Goal: Communication & Community: Answer question/provide support

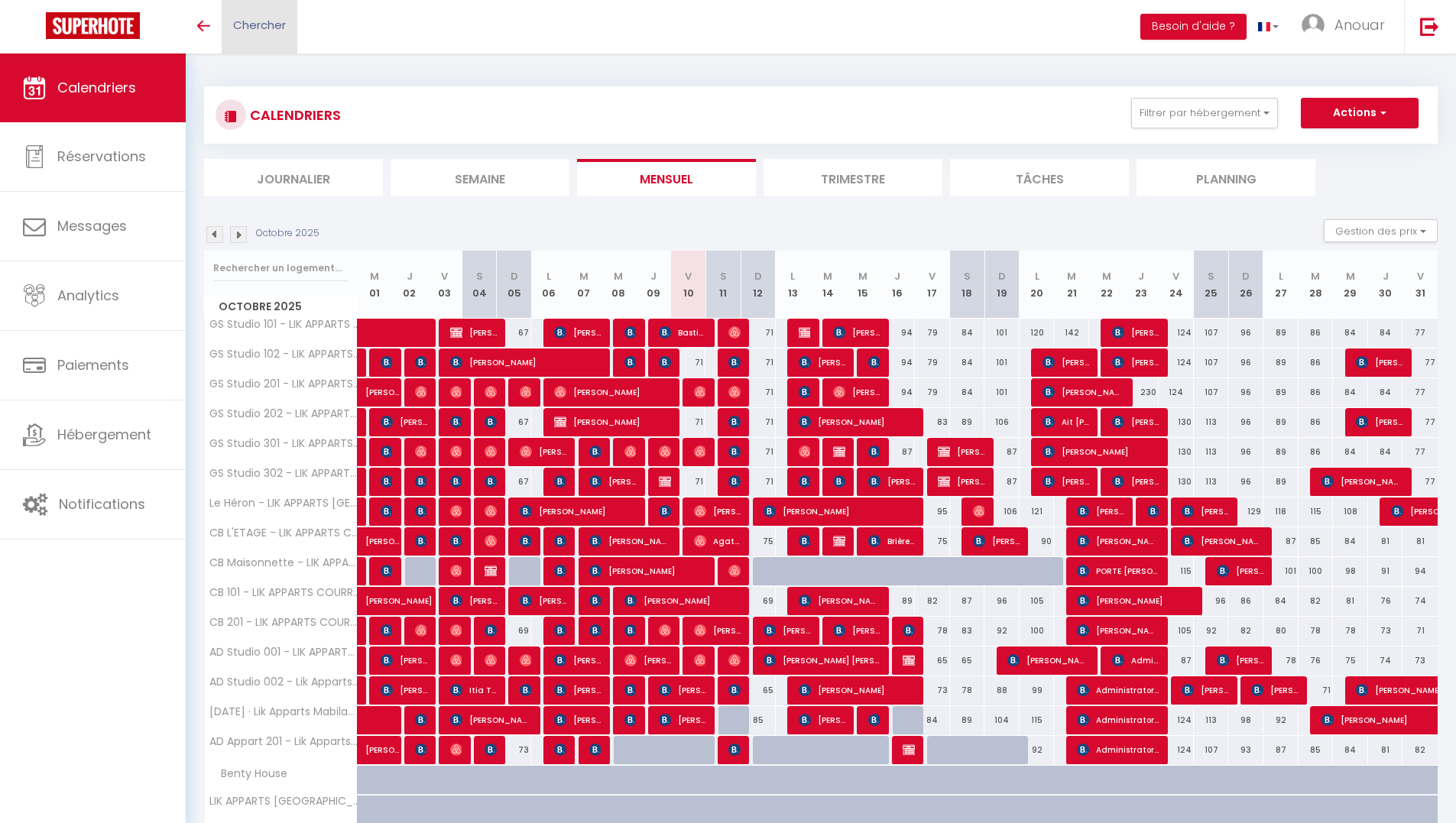
click at [281, 35] on link "Chercher" at bounding box center [259, 27] width 76 height 54
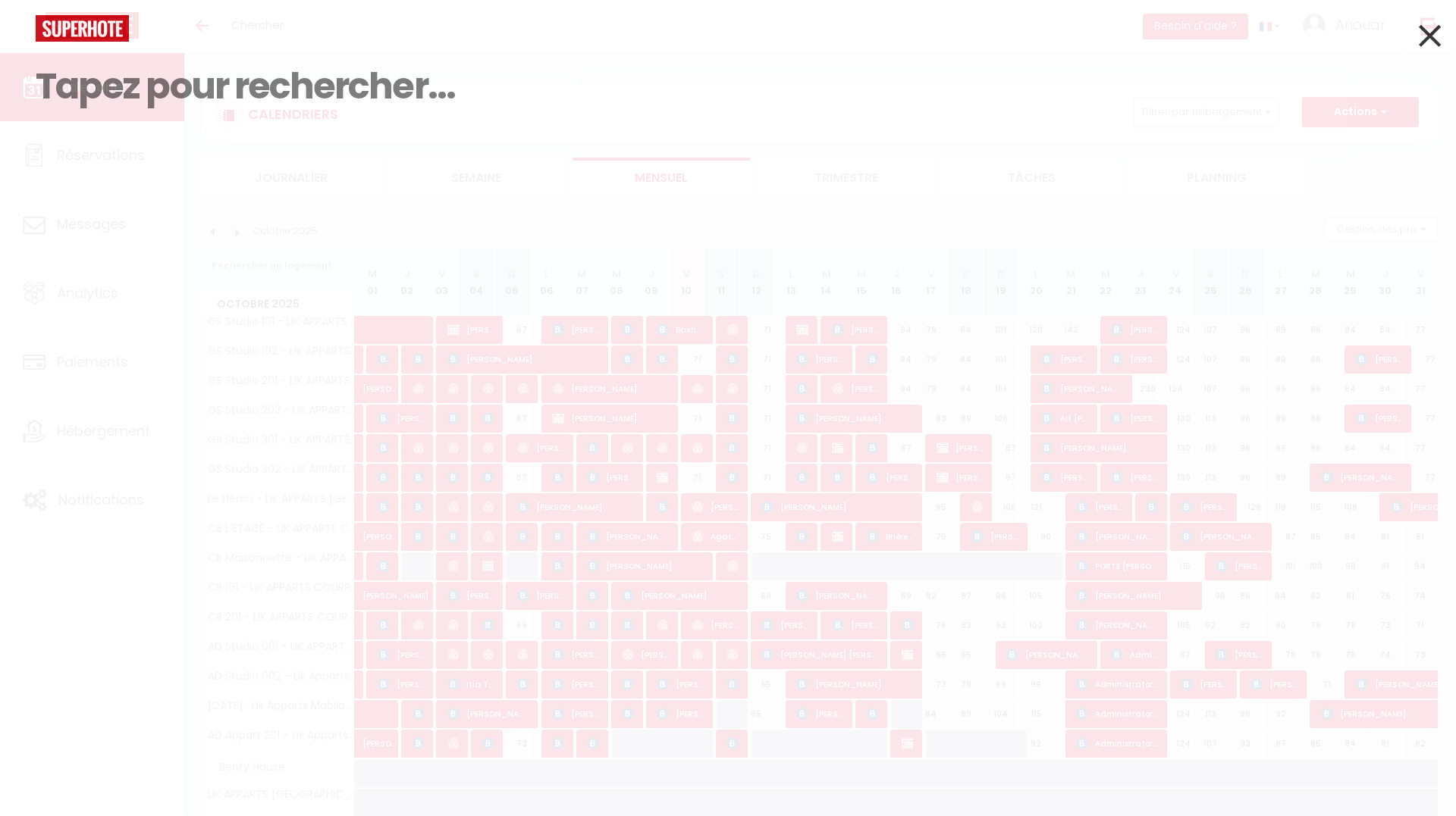
paste input "[PERSON_NAME]"
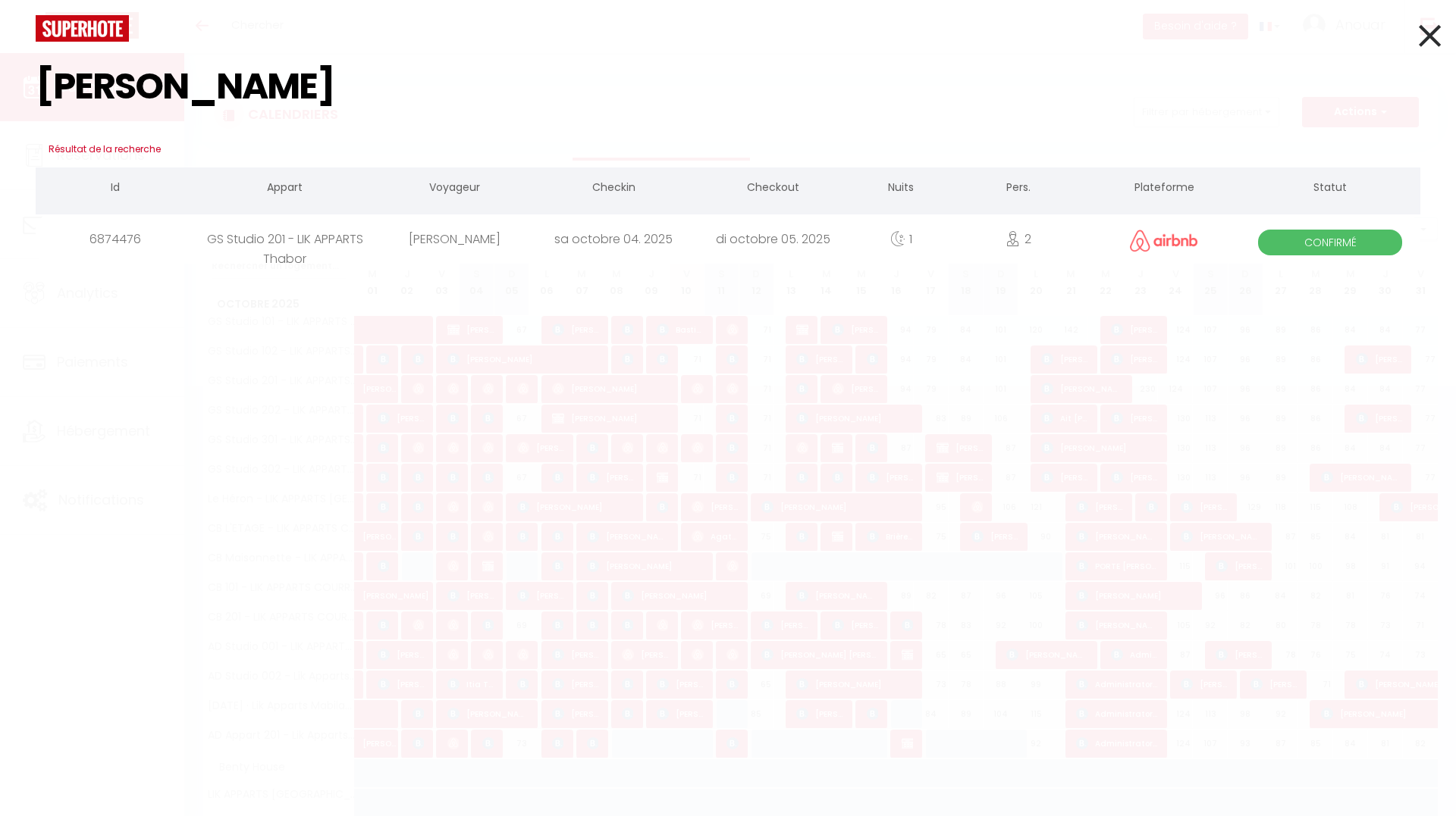
type input "[PERSON_NAME]"
click at [520, 237] on div "[PERSON_NAME]" at bounding box center [454, 240] width 159 height 49
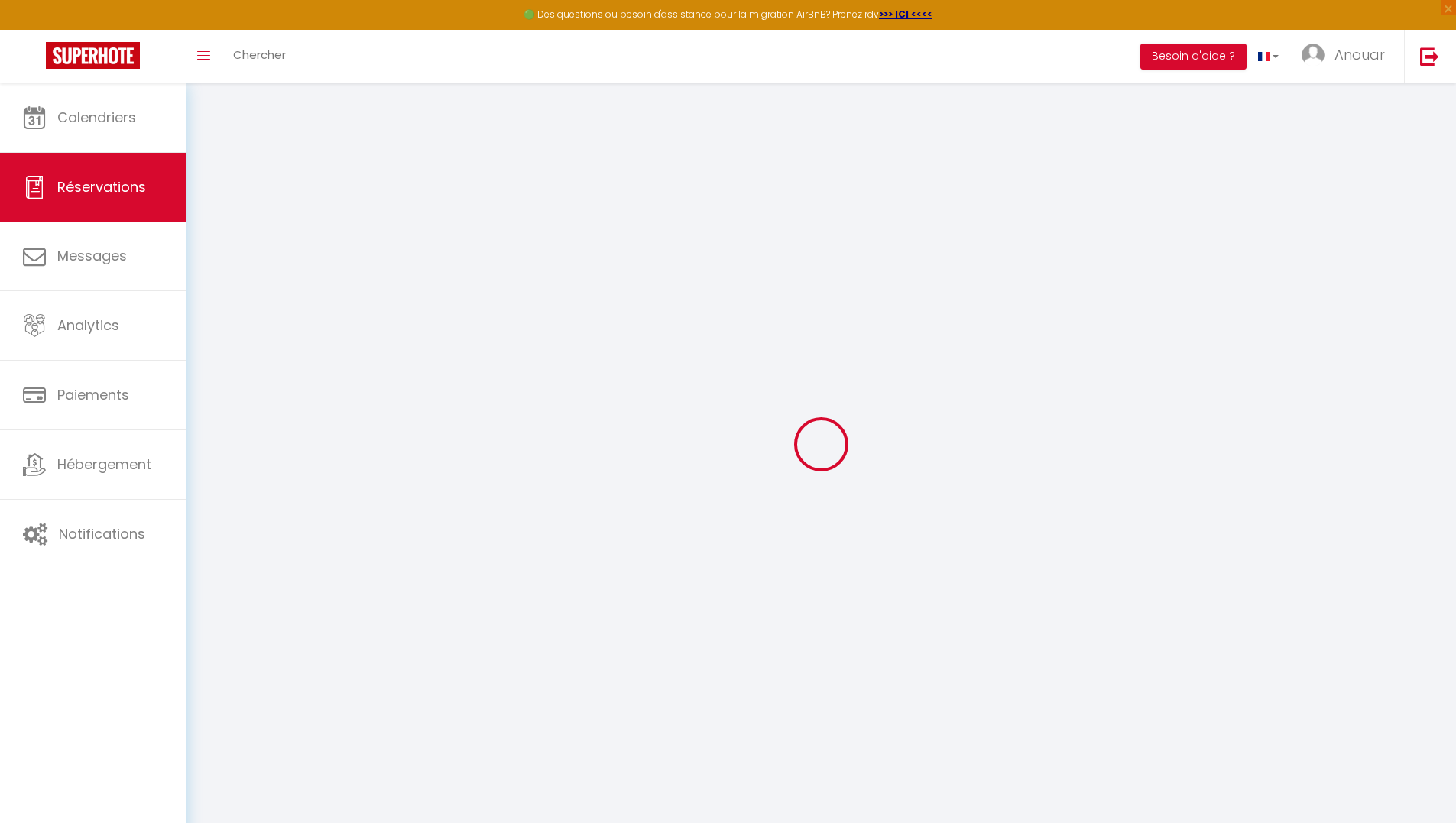
select select
select select "15"
checkbox input "false"
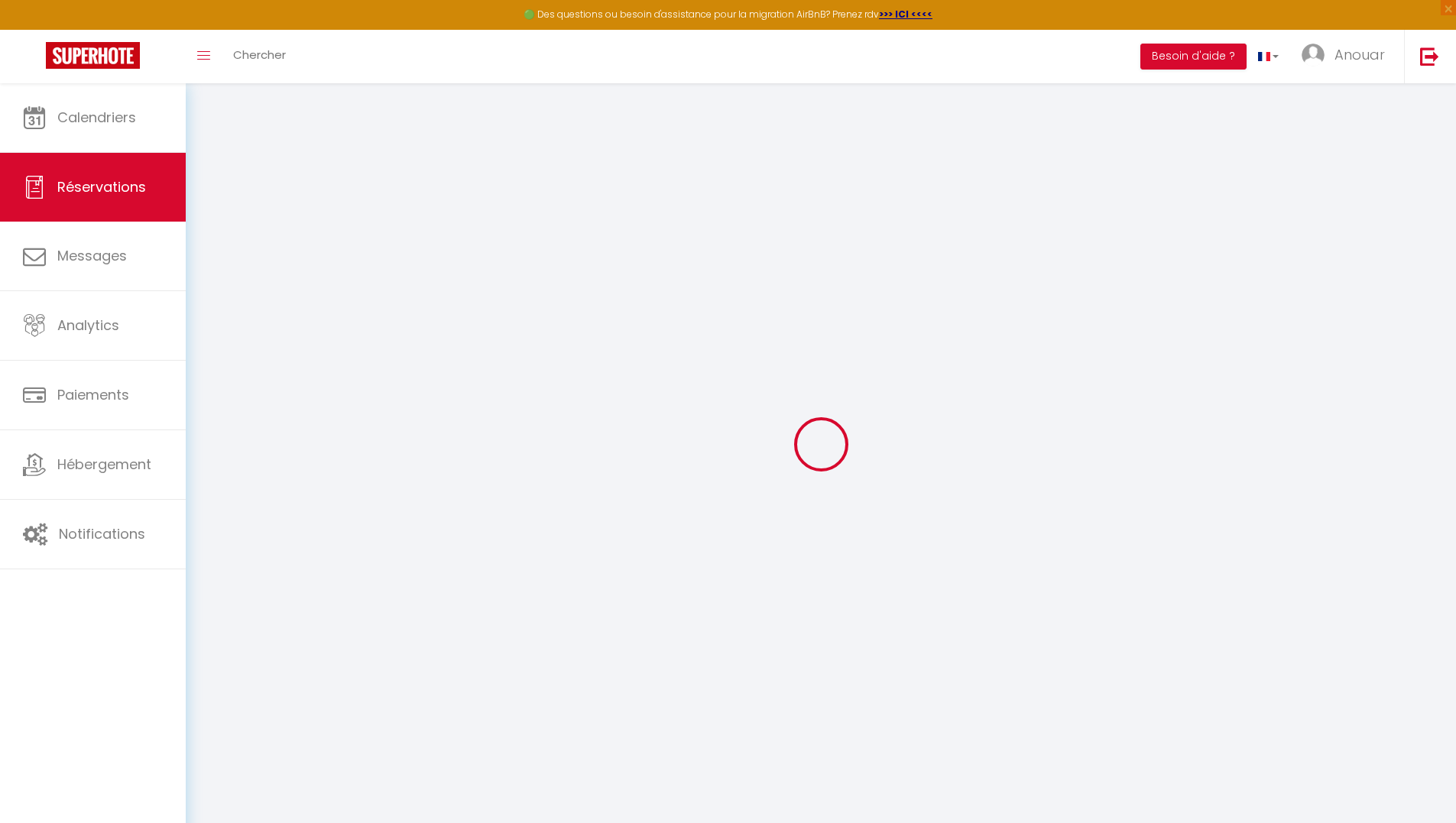
select select
checkbox input "false"
select select
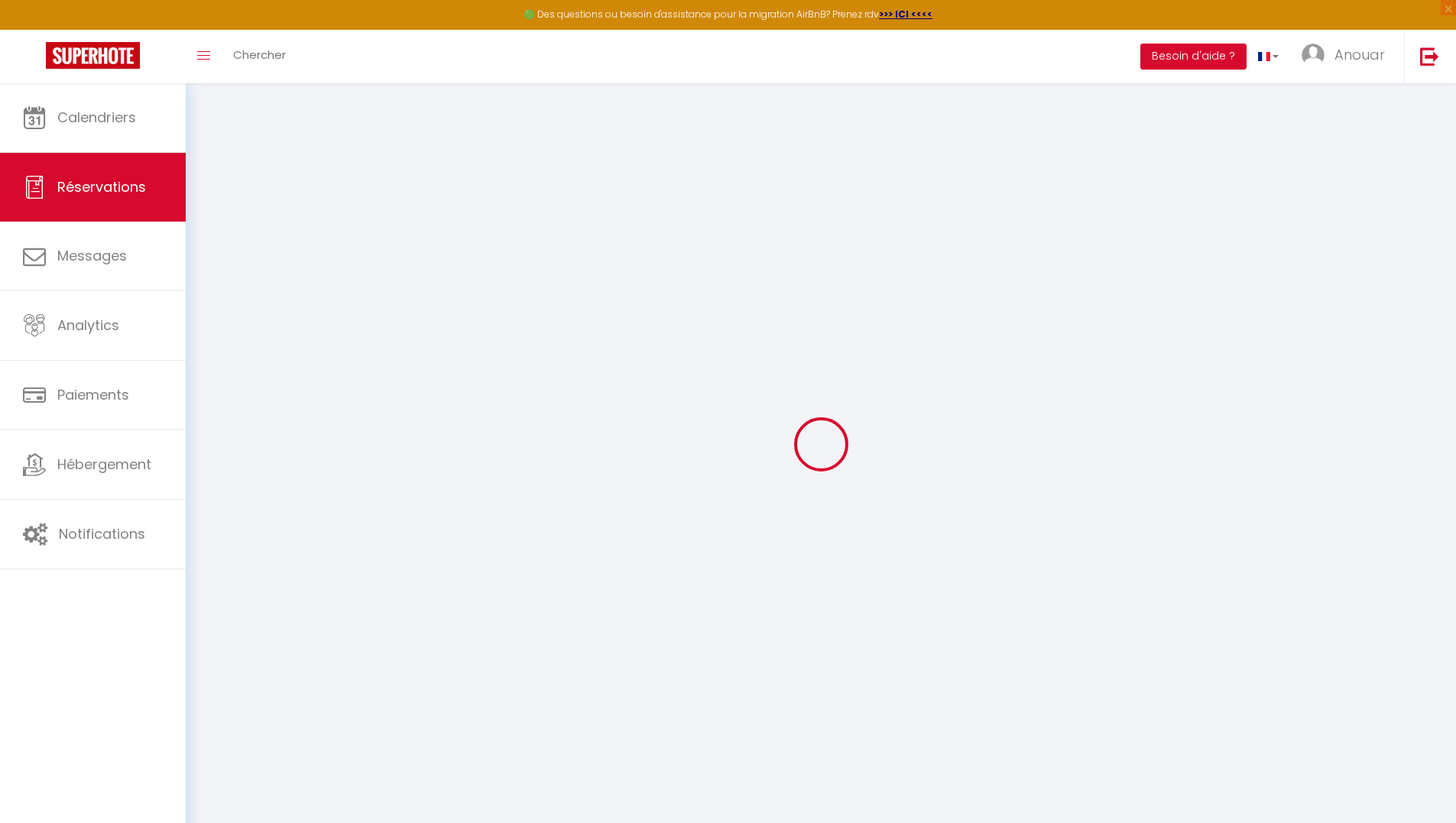
select select
checkbox input "false"
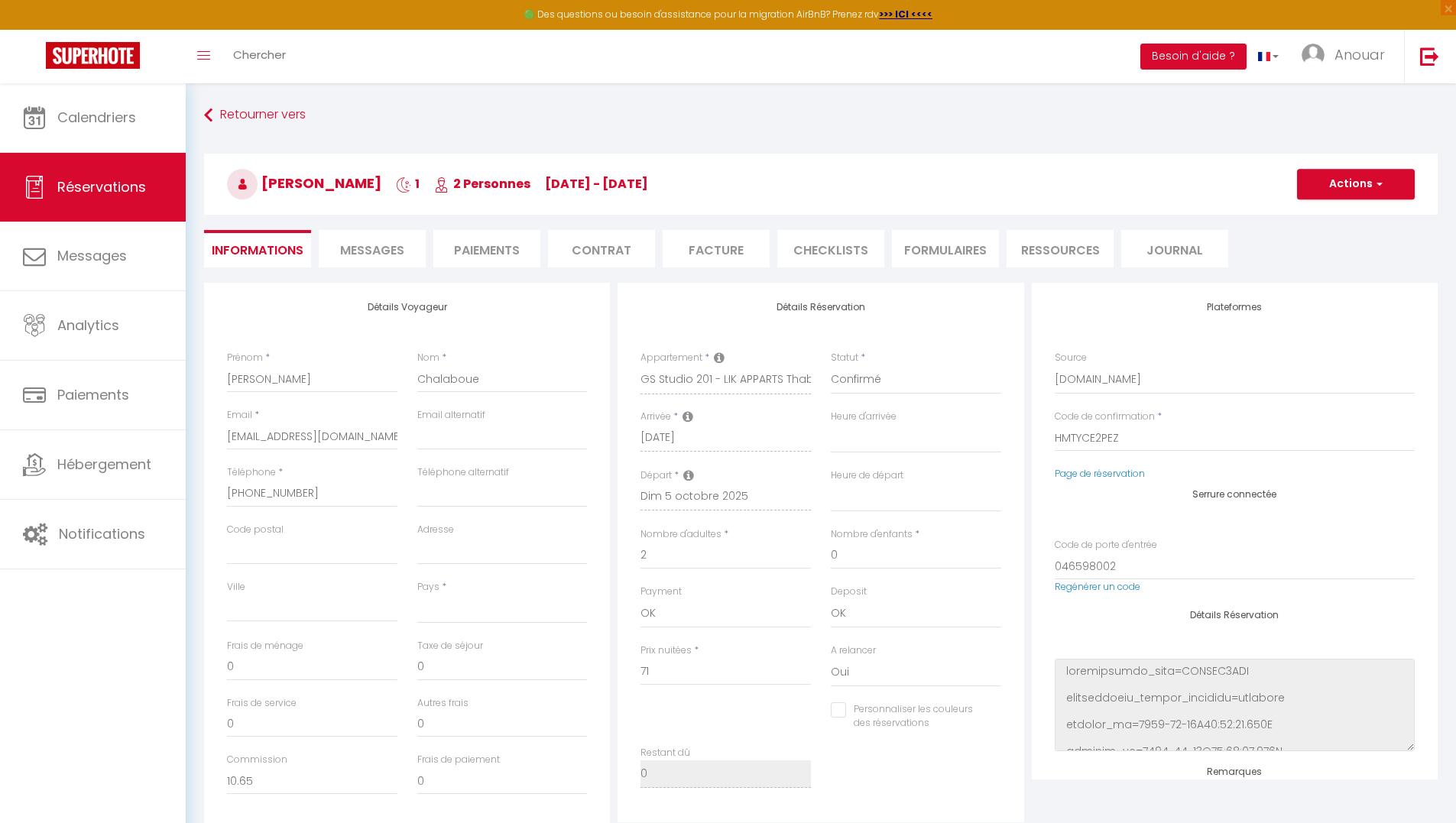
select select
type input "3.12"
select select
checkbox input "false"
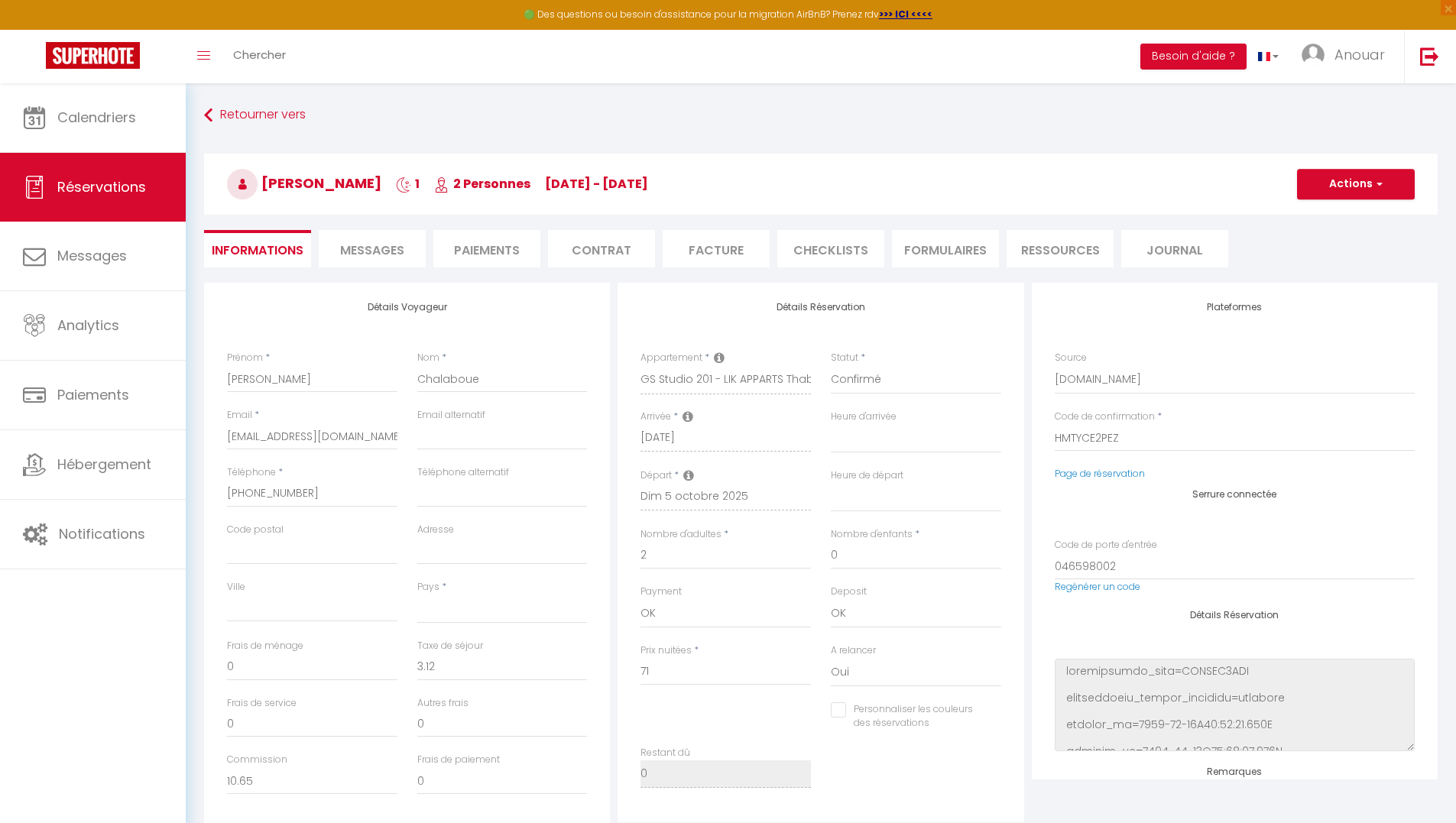
select select
checkbox input "false"
select select
drag, startPoint x: 341, startPoint y: 494, endPoint x: 218, endPoint y: 497, distance: 123.0
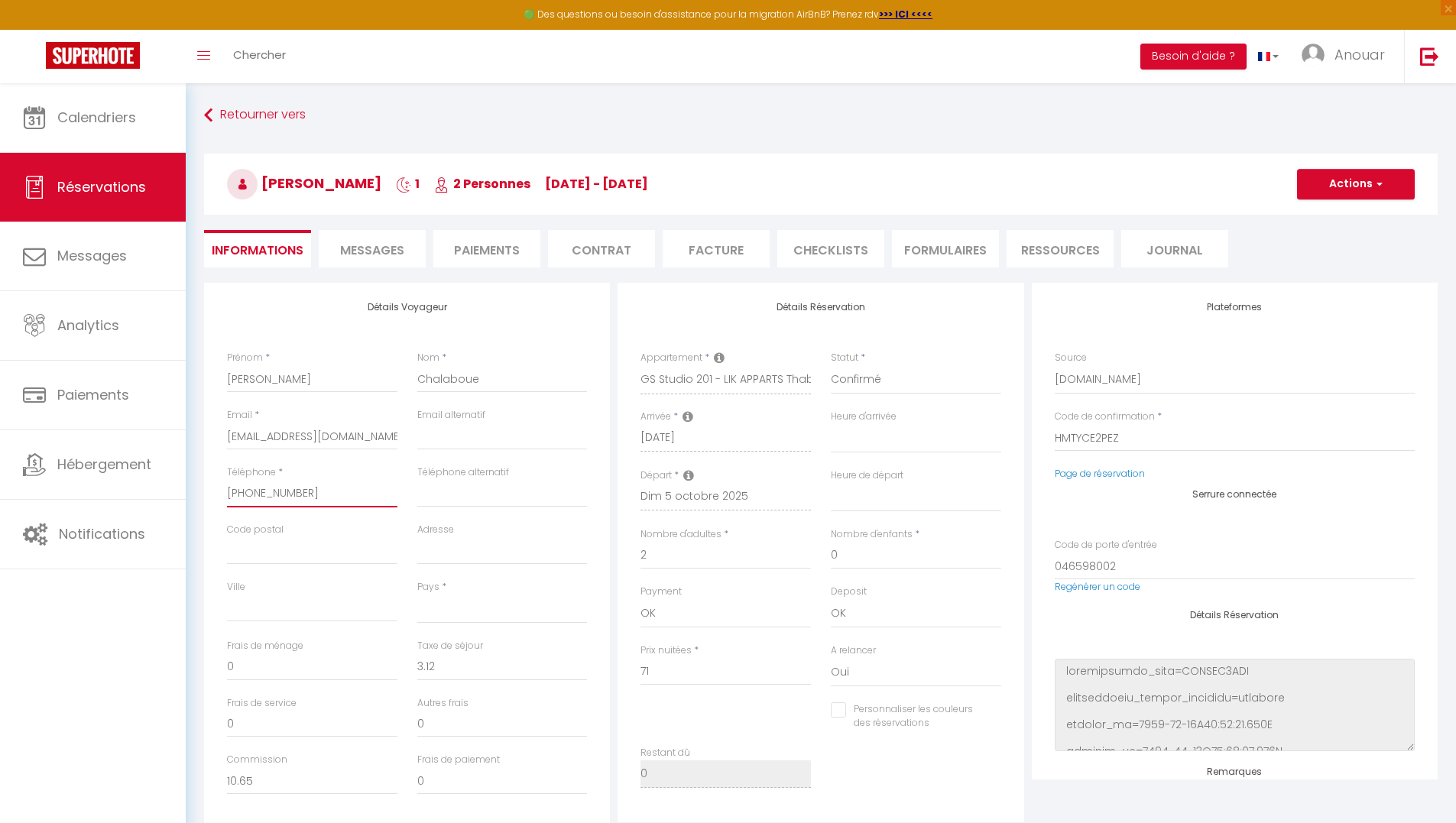
click at [218, 497] on div "Téléphone * [PHONE_NUMBER]" at bounding box center [312, 495] width 190 height 57
click at [383, 269] on div "Retourner vers [PERSON_NAME] 1 2 Personnes [DATE] - [DATE] Actions Enregistrer …" at bounding box center [820, 192] width 1253 height 181
click at [380, 256] on span "Messages" at bounding box center [373, 250] width 65 height 18
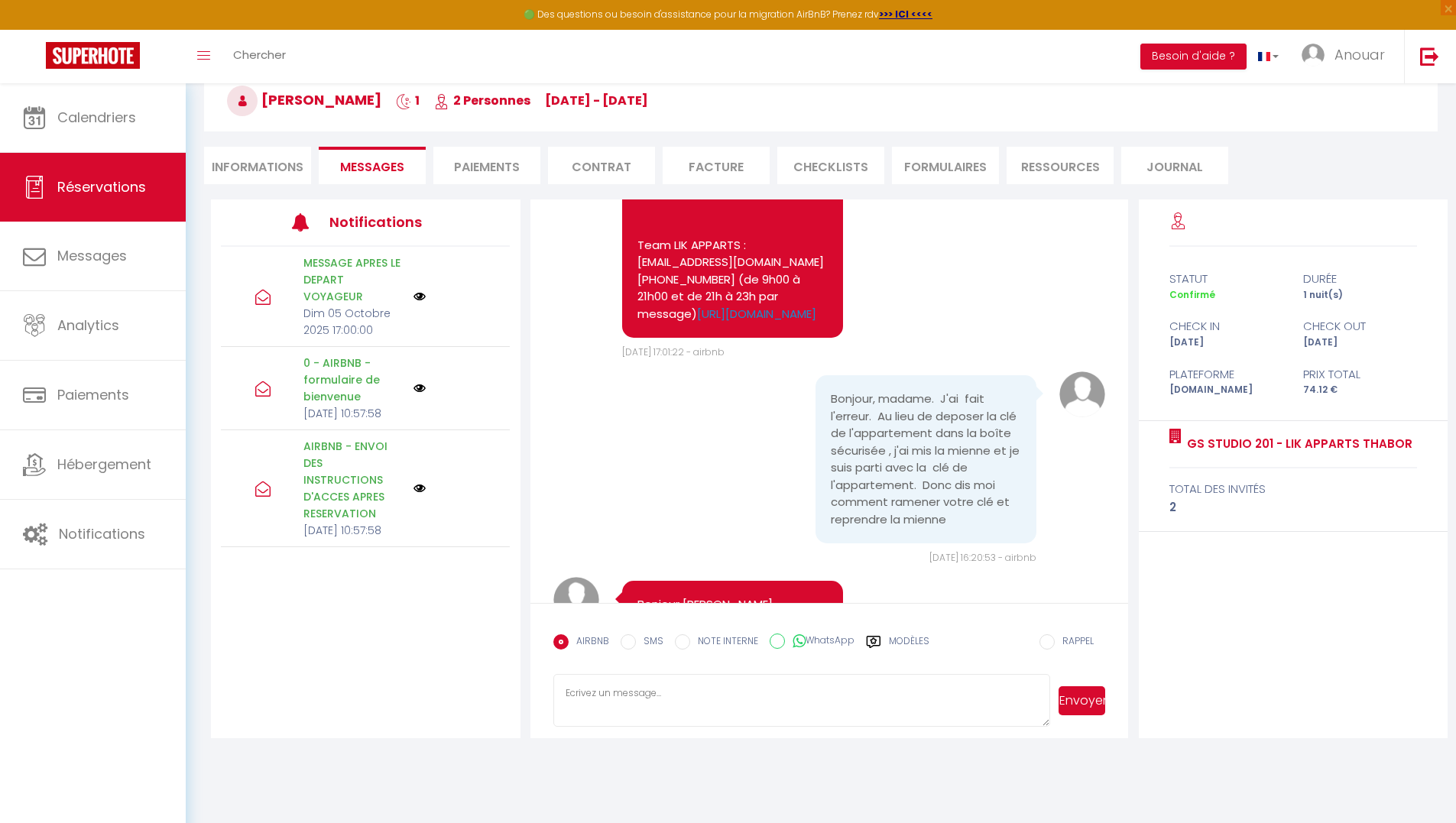
scroll to position [3777, 0]
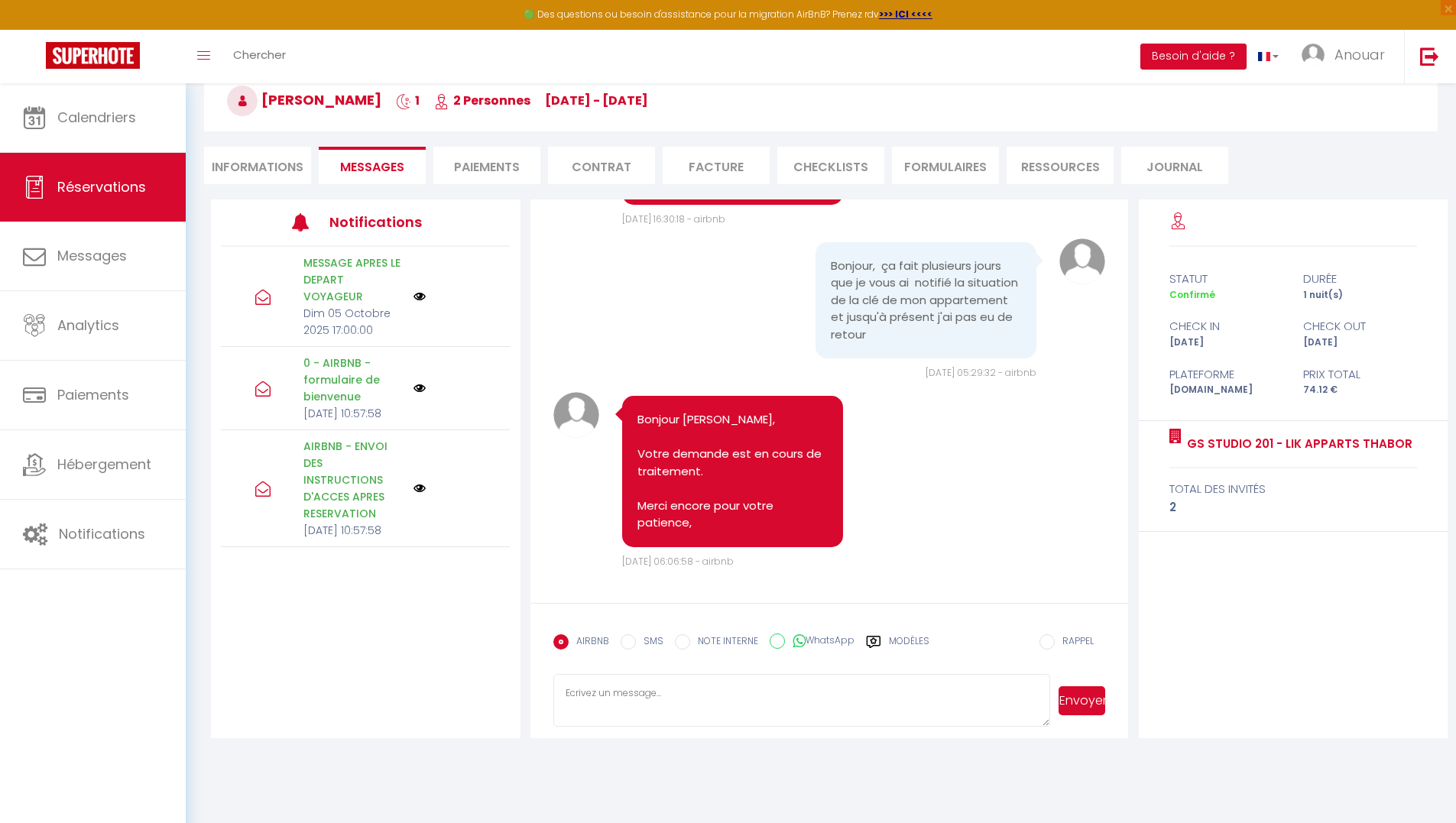
click at [807, 683] on textarea at bounding box center [801, 701] width 497 height 54
paste textarea
paste textarea "[PHONE_NUMBER]"
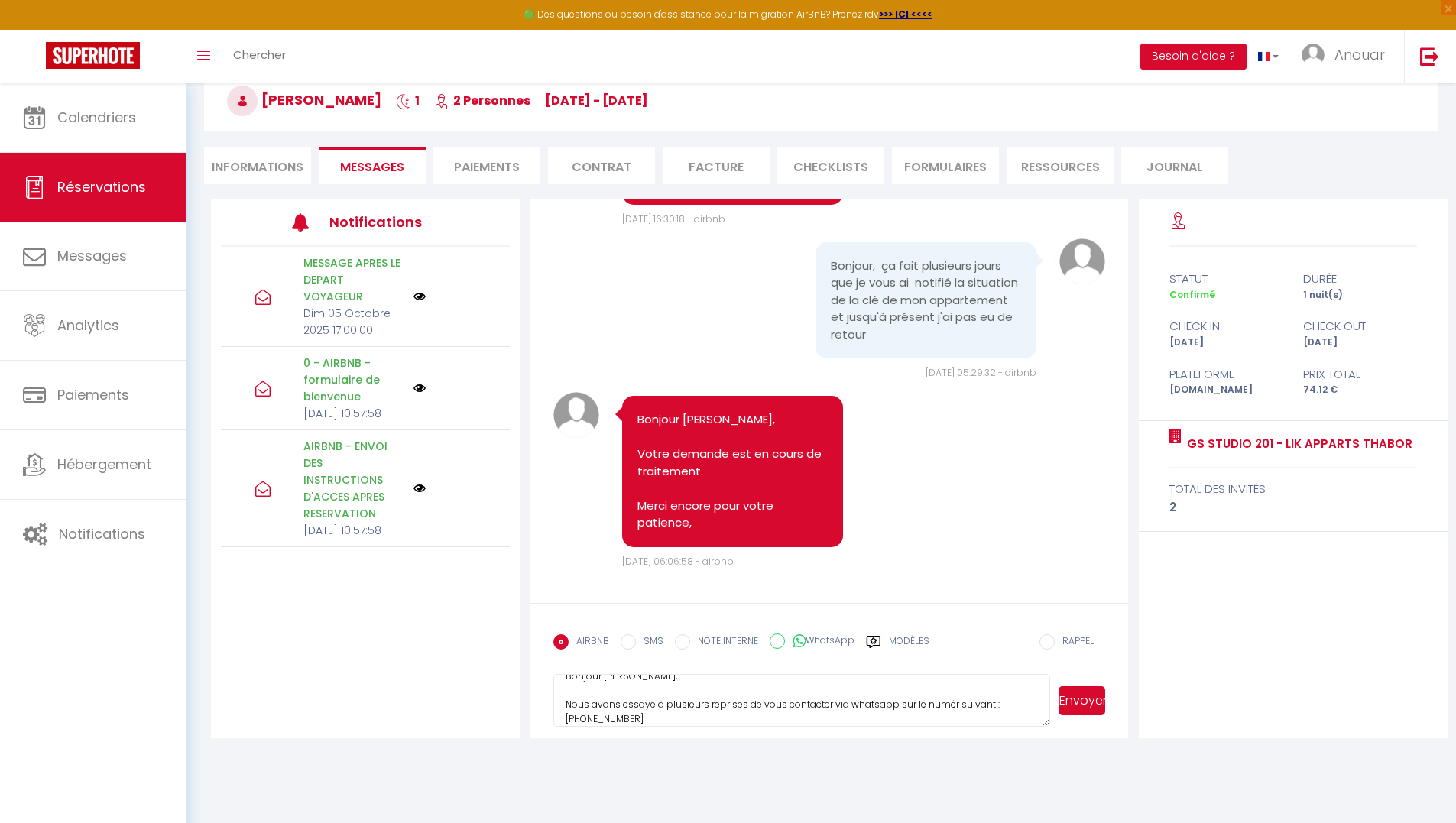
click at [952, 701] on textarea "Bonjour [PERSON_NAME], Nous avons essayé à plusieurs reprises de vous contacter…" at bounding box center [801, 701] width 497 height 54
click at [677, 716] on textarea "Bonjour [PERSON_NAME], Nous avons essayé à plusieurs reprises de vous contacter…" at bounding box center [801, 701] width 497 height 54
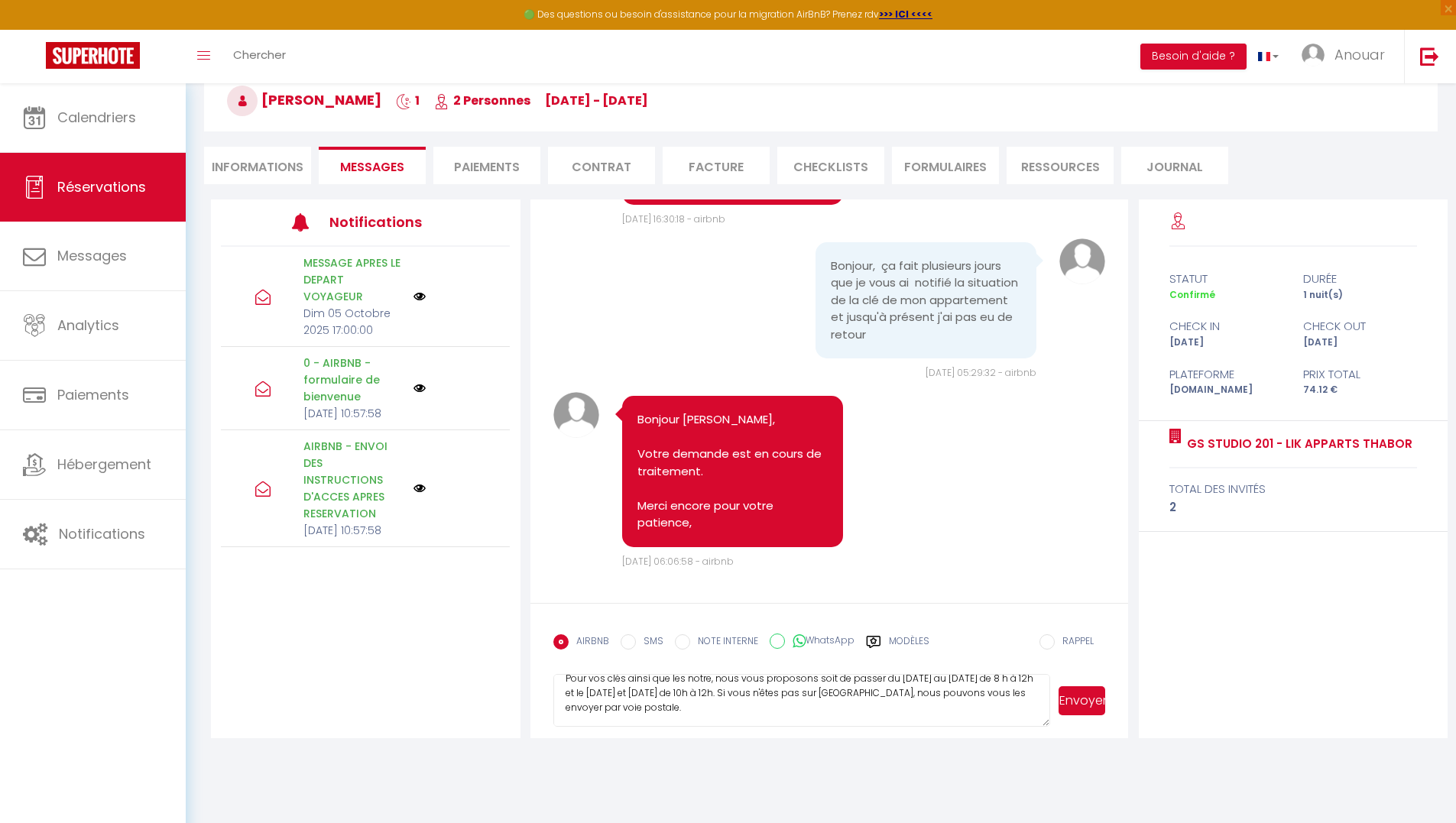
scroll to position [118, 0]
type textarea "Bonjour [PERSON_NAME], Nous avons essayé à plusieurs reprises de vous contacter…"
click at [1094, 698] on button "Envoyer" at bounding box center [1082, 700] width 47 height 29
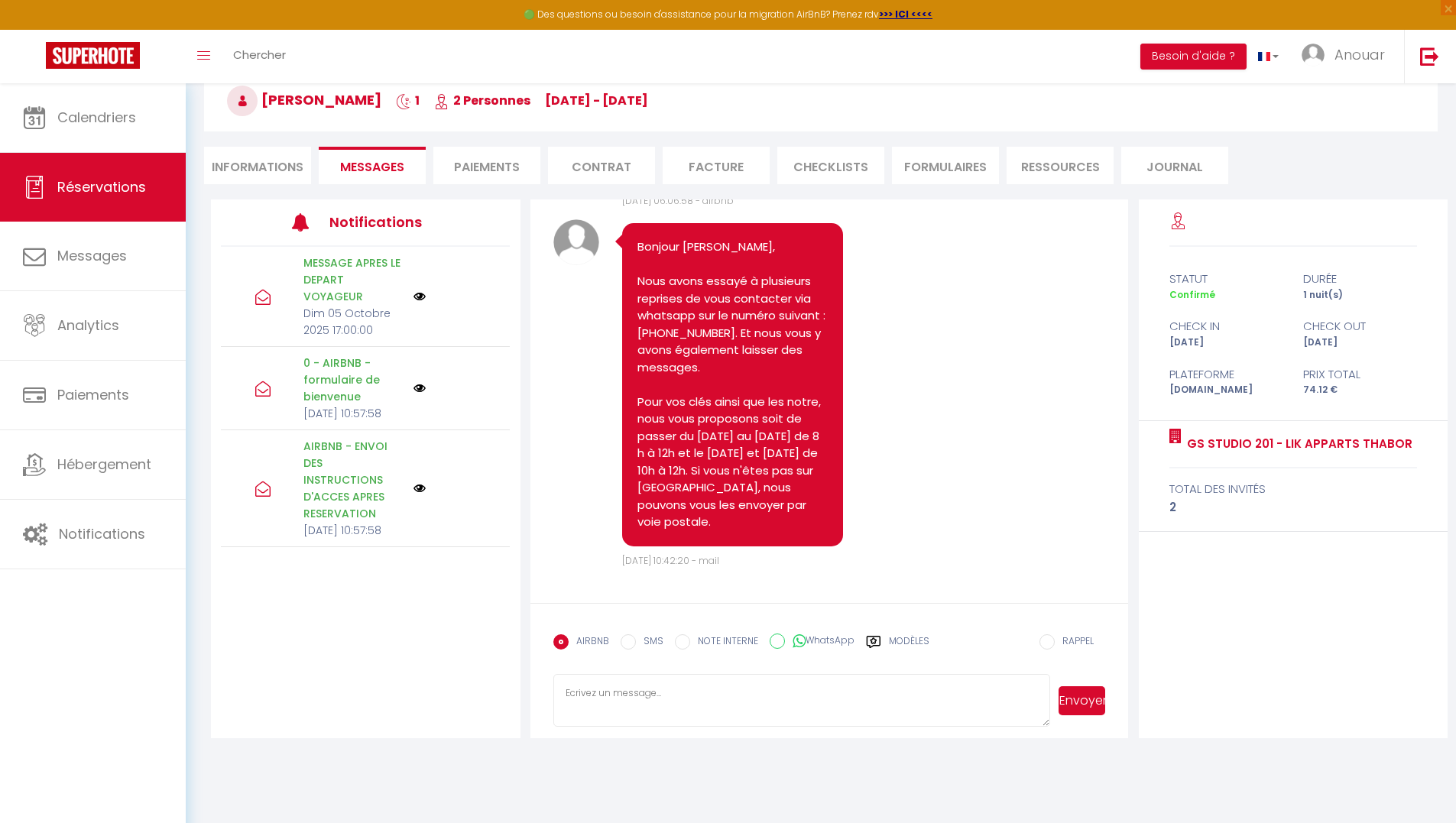
scroll to position [4138, 0]
click at [57, 115] on span "Calendriers" at bounding box center [96, 117] width 78 height 19
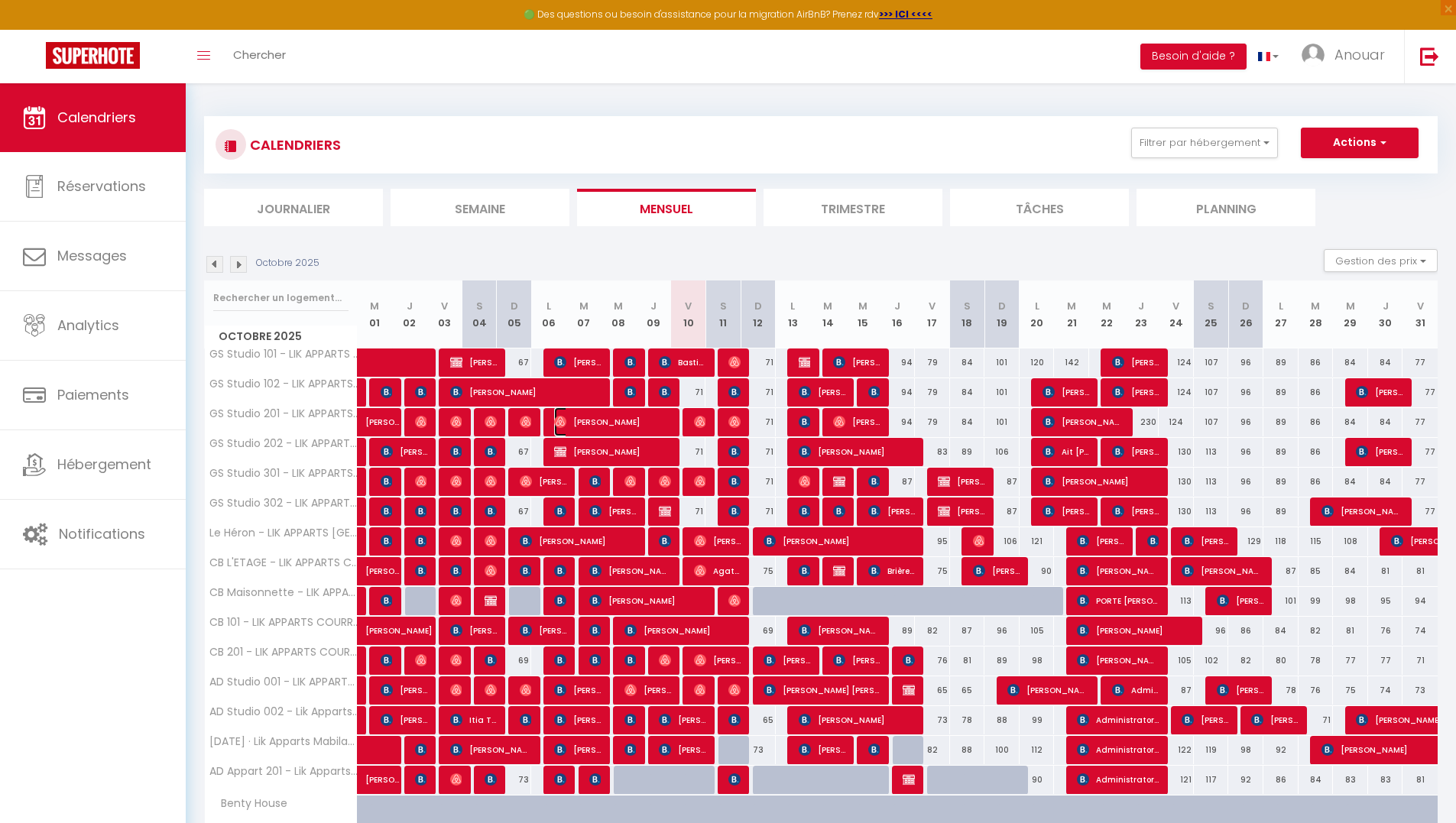
click at [671, 423] on span "[PERSON_NAME]" at bounding box center [612, 422] width 117 height 29
select select "OK"
select select "1"
select select "0"
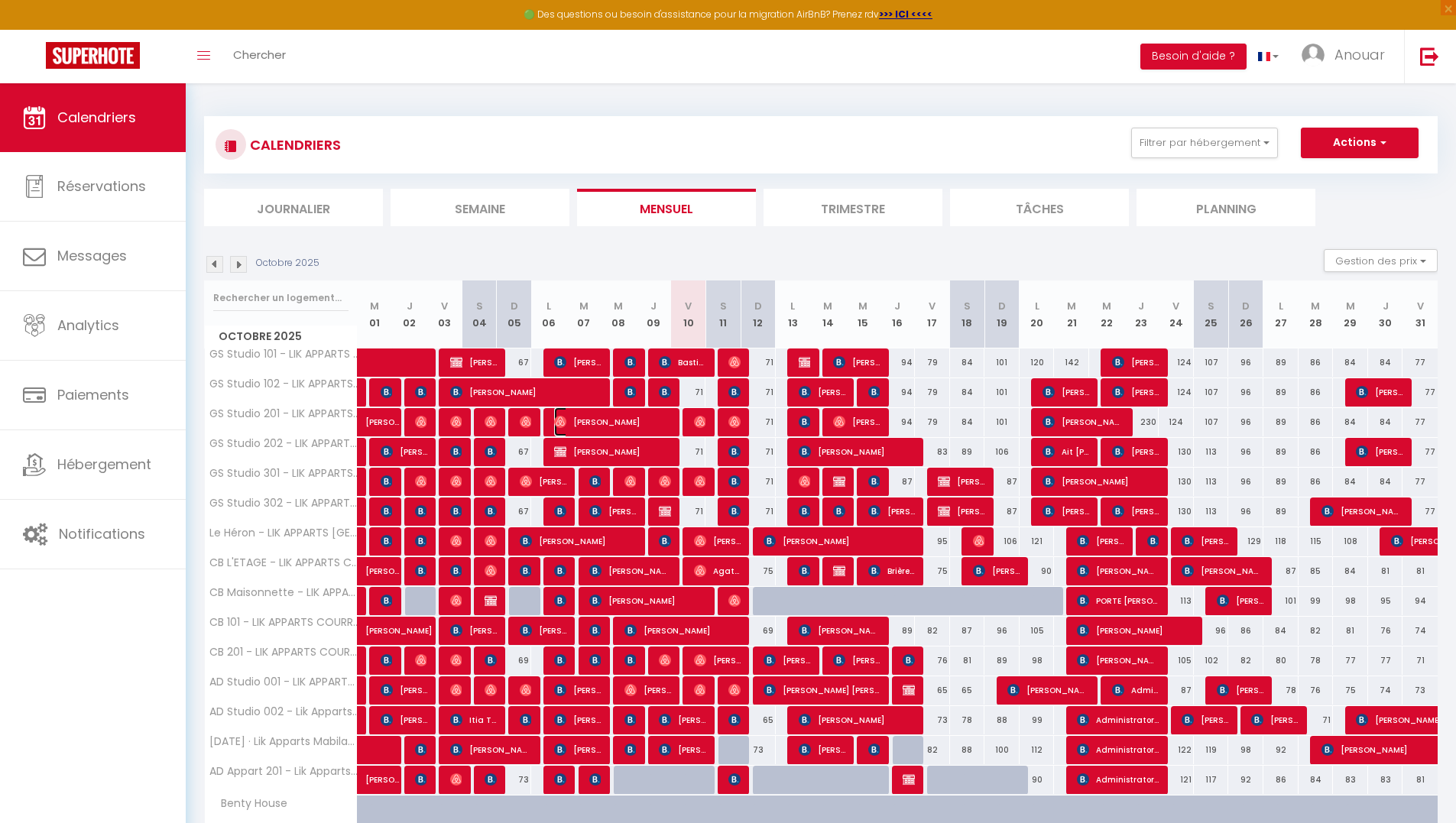
select select "1"
select select
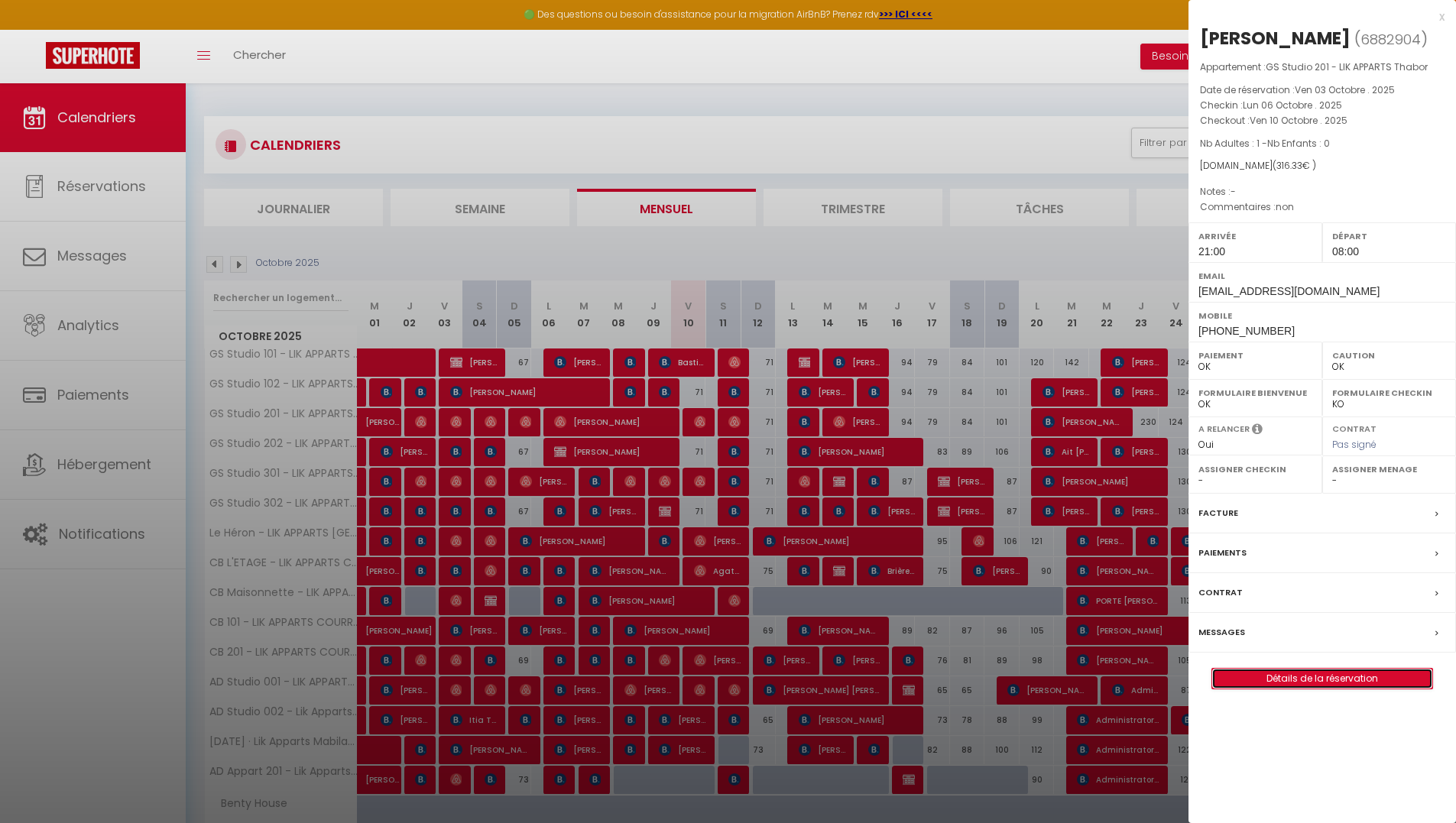
click at [1332, 682] on link "Détails de la réservation" at bounding box center [1321, 679] width 220 height 20
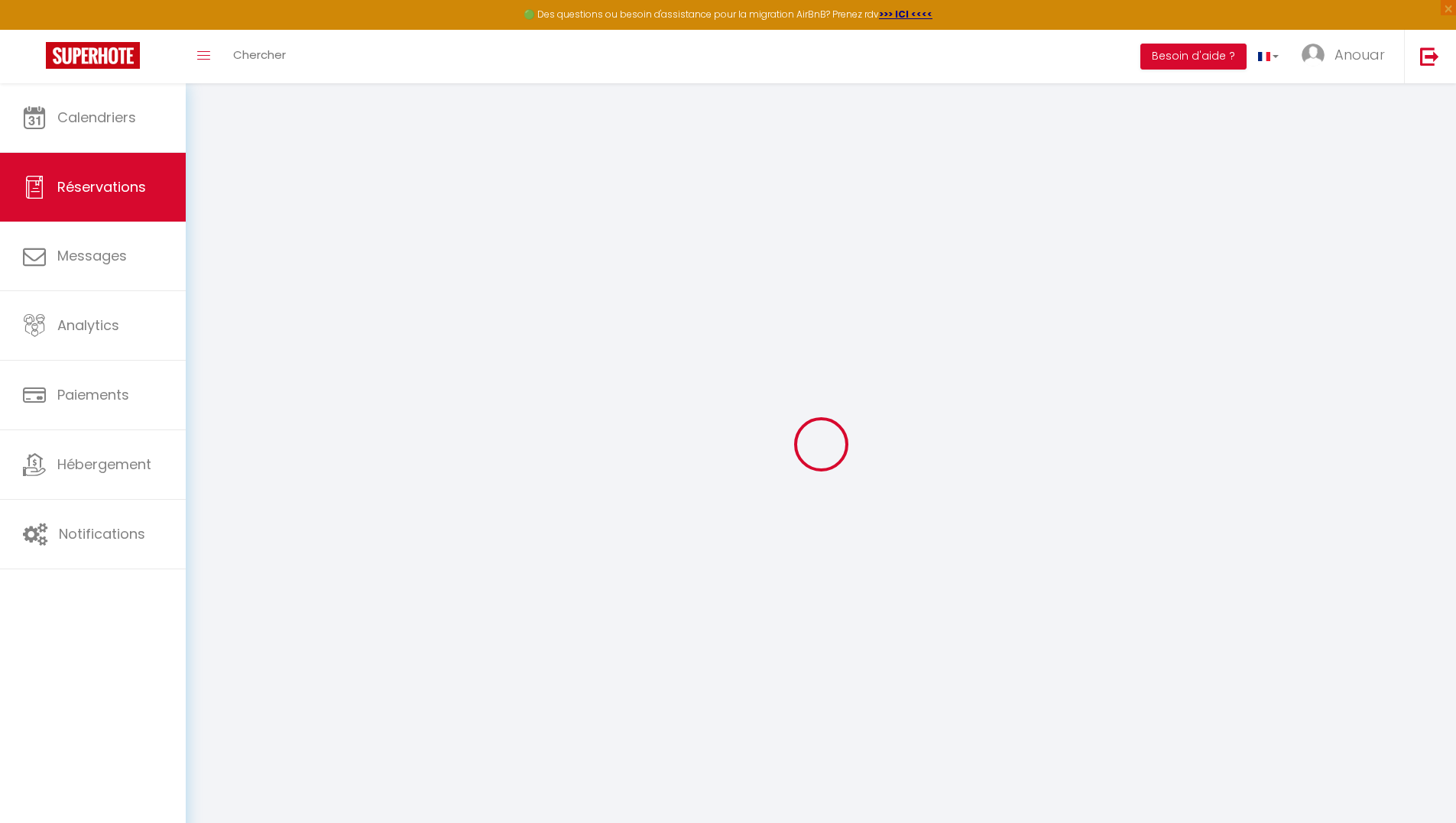
select select
checkbox input "false"
select select
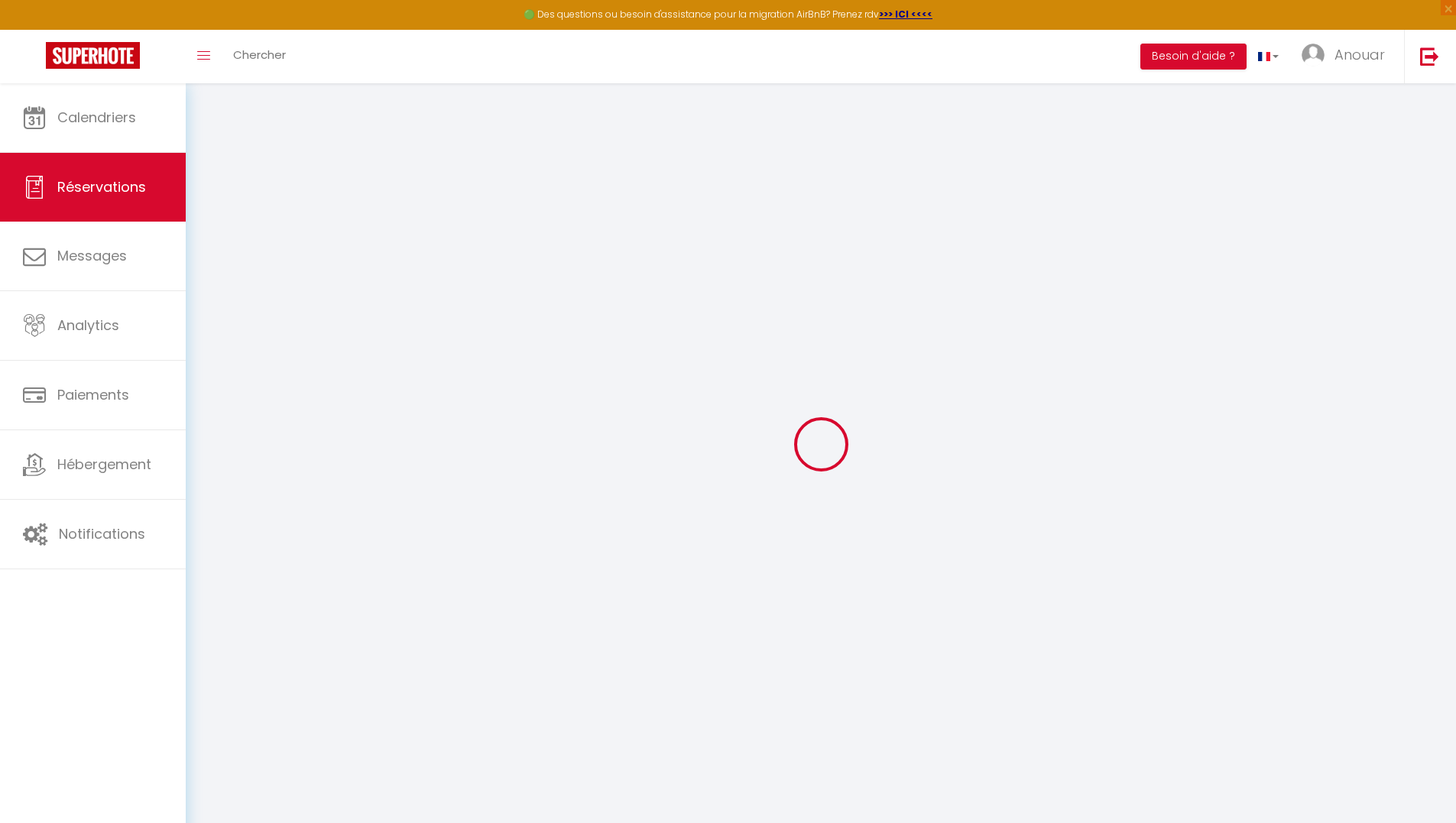
select select
checkbox input "false"
type textarea "non"
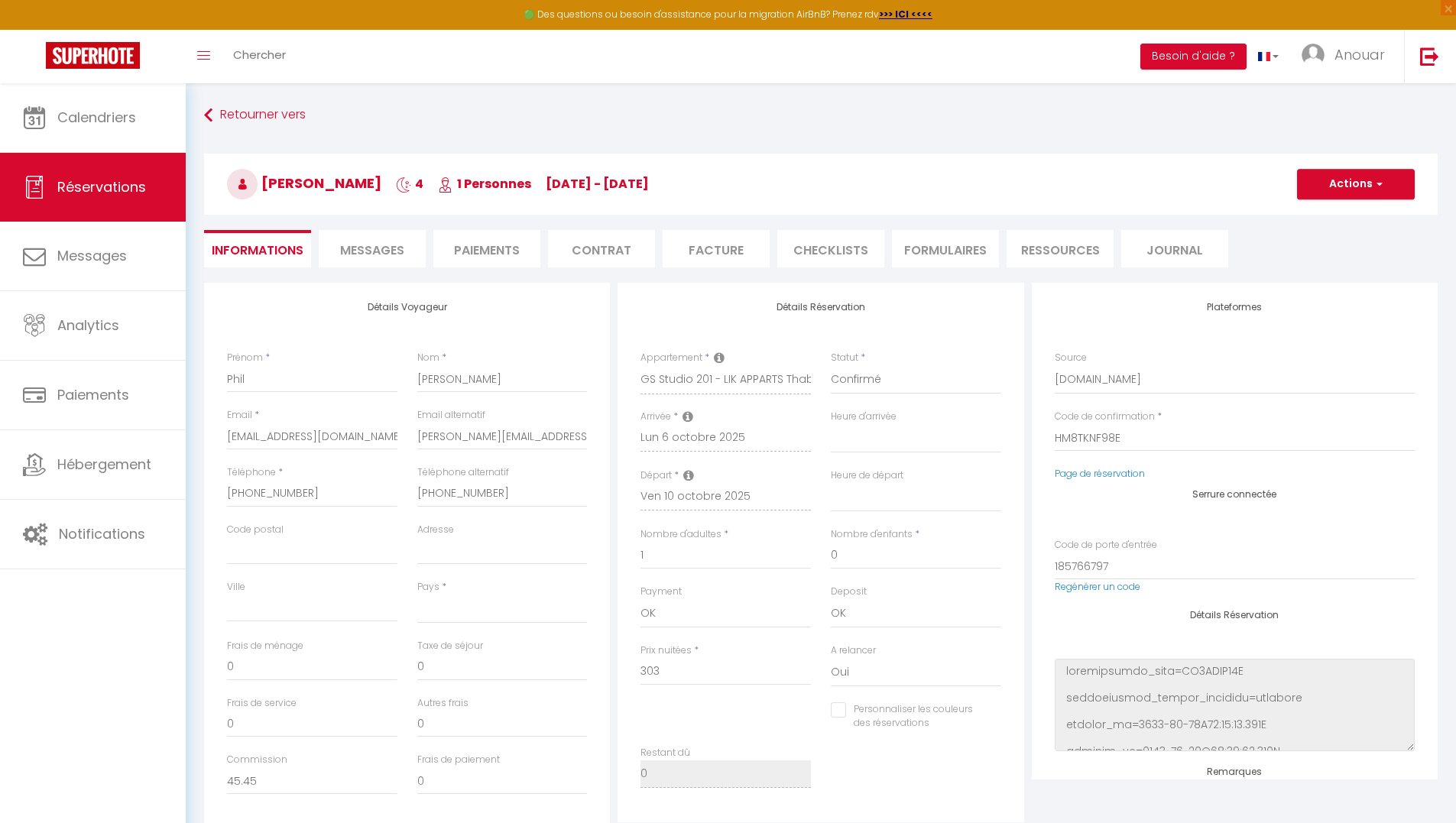
select select
type input "13.33"
select select
checkbox input "false"
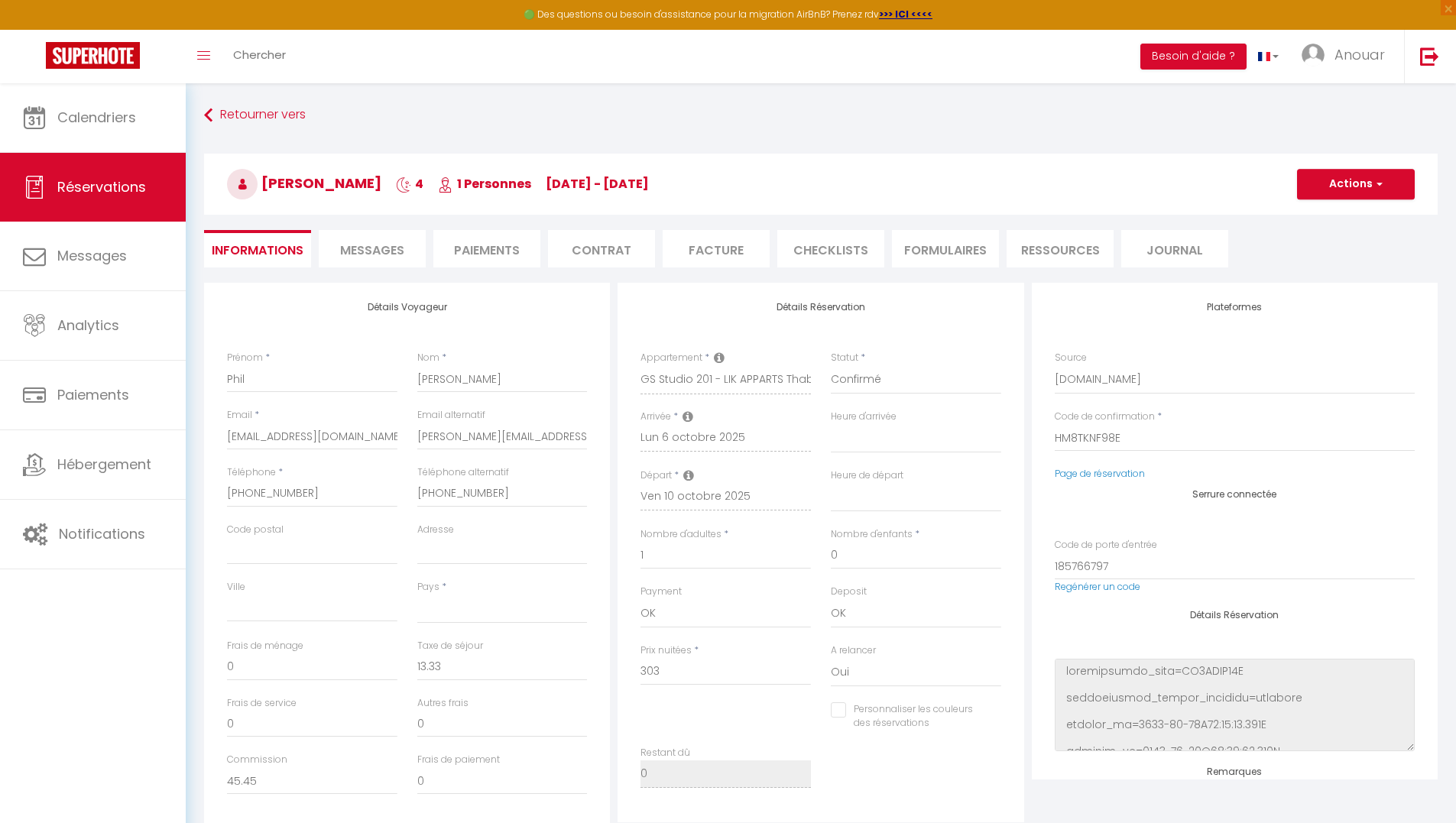
select select
checkbox input "false"
select select "21:00"
select select "08:00"
drag, startPoint x: 352, startPoint y: 182, endPoint x: 241, endPoint y: 173, distance: 111.4
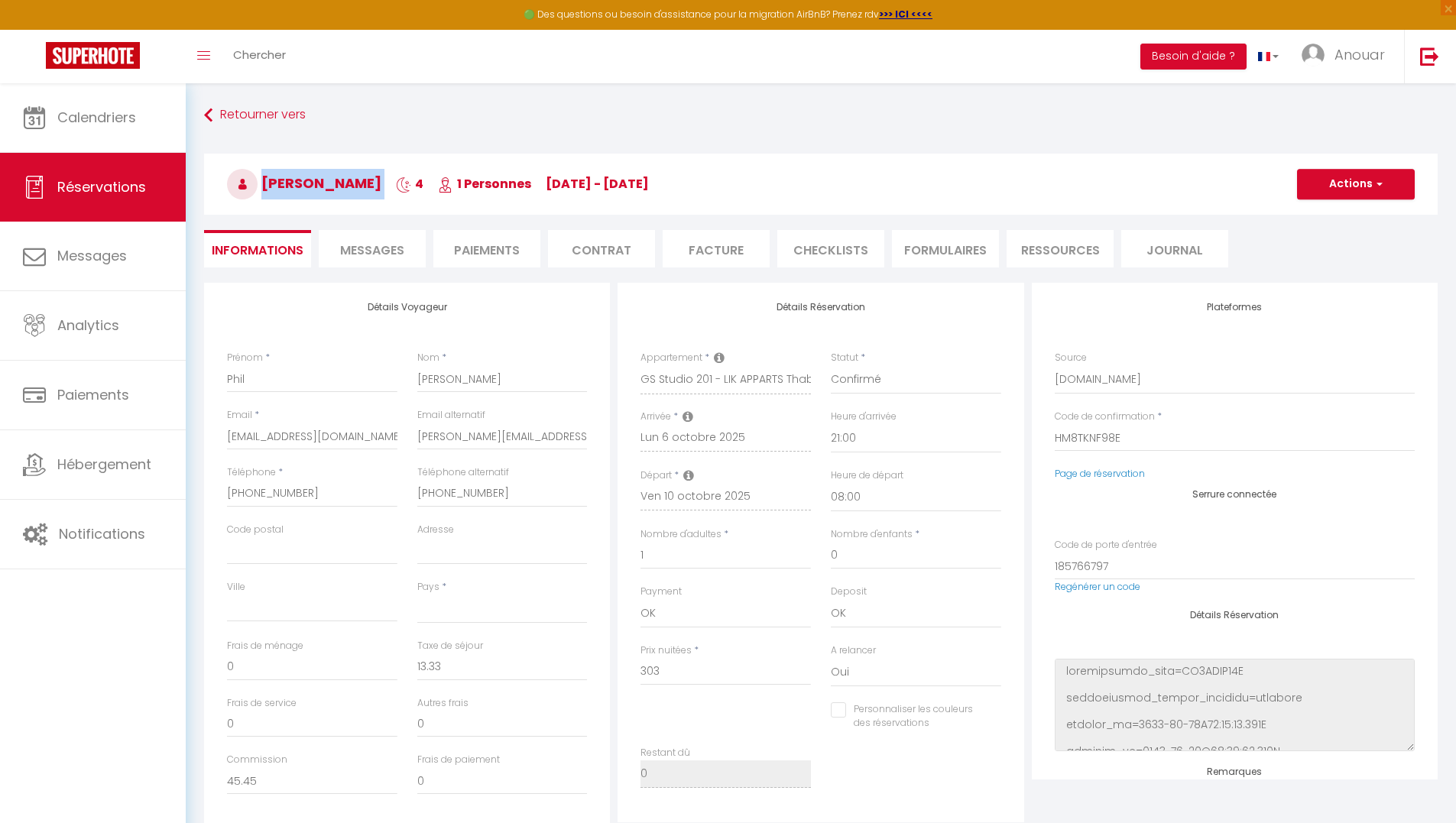
click at [241, 173] on h3 "[PERSON_NAME] 4 1 Personnes [DATE] - [DATE]" at bounding box center [820, 185] width 1233 height 61
copy h3 "[PERSON_NAME]"
click at [389, 256] on span "Messages" at bounding box center [373, 250] width 65 height 18
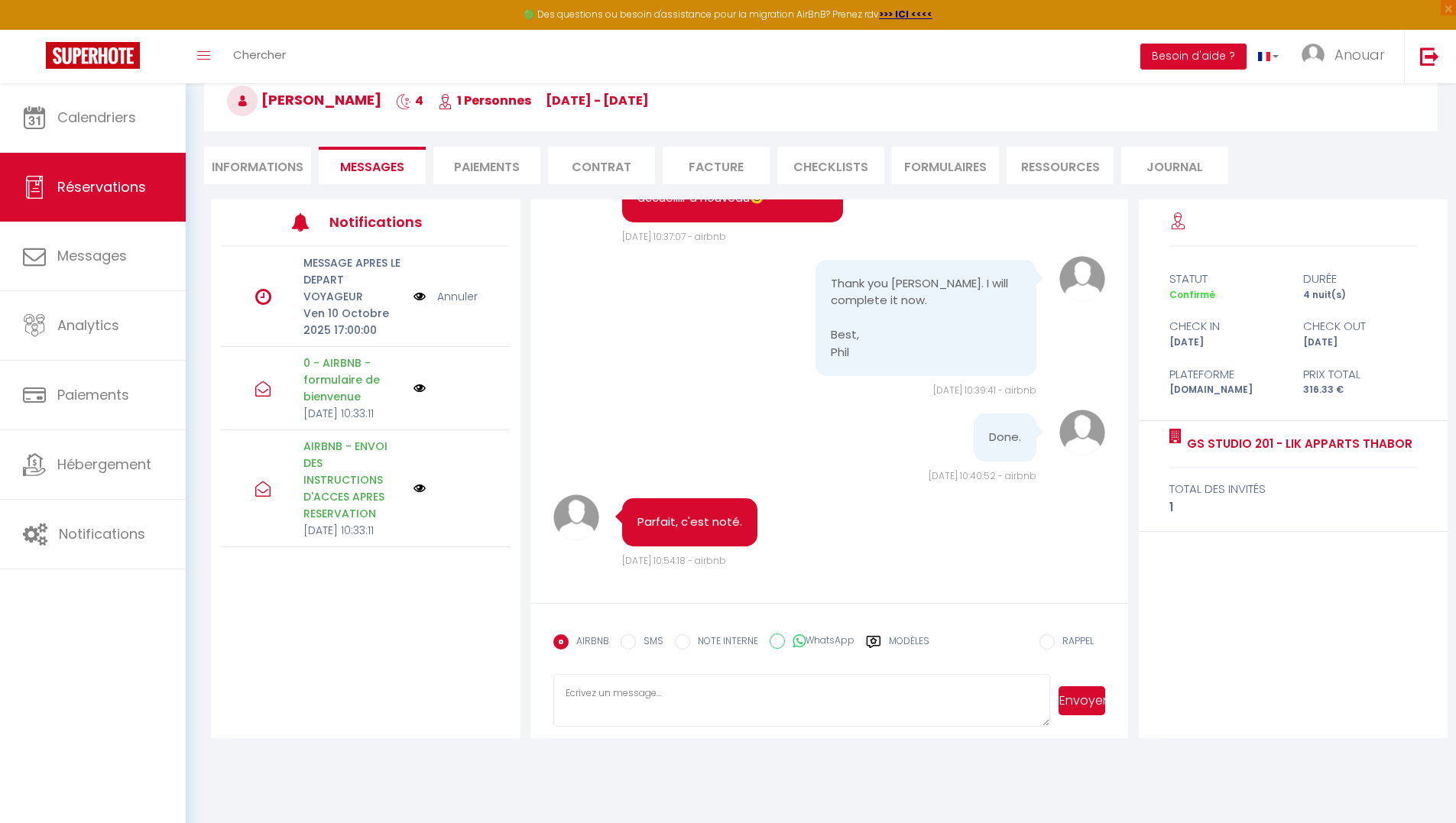
scroll to position [3020, 0]
